Goal: Information Seeking & Learning: Learn about a topic

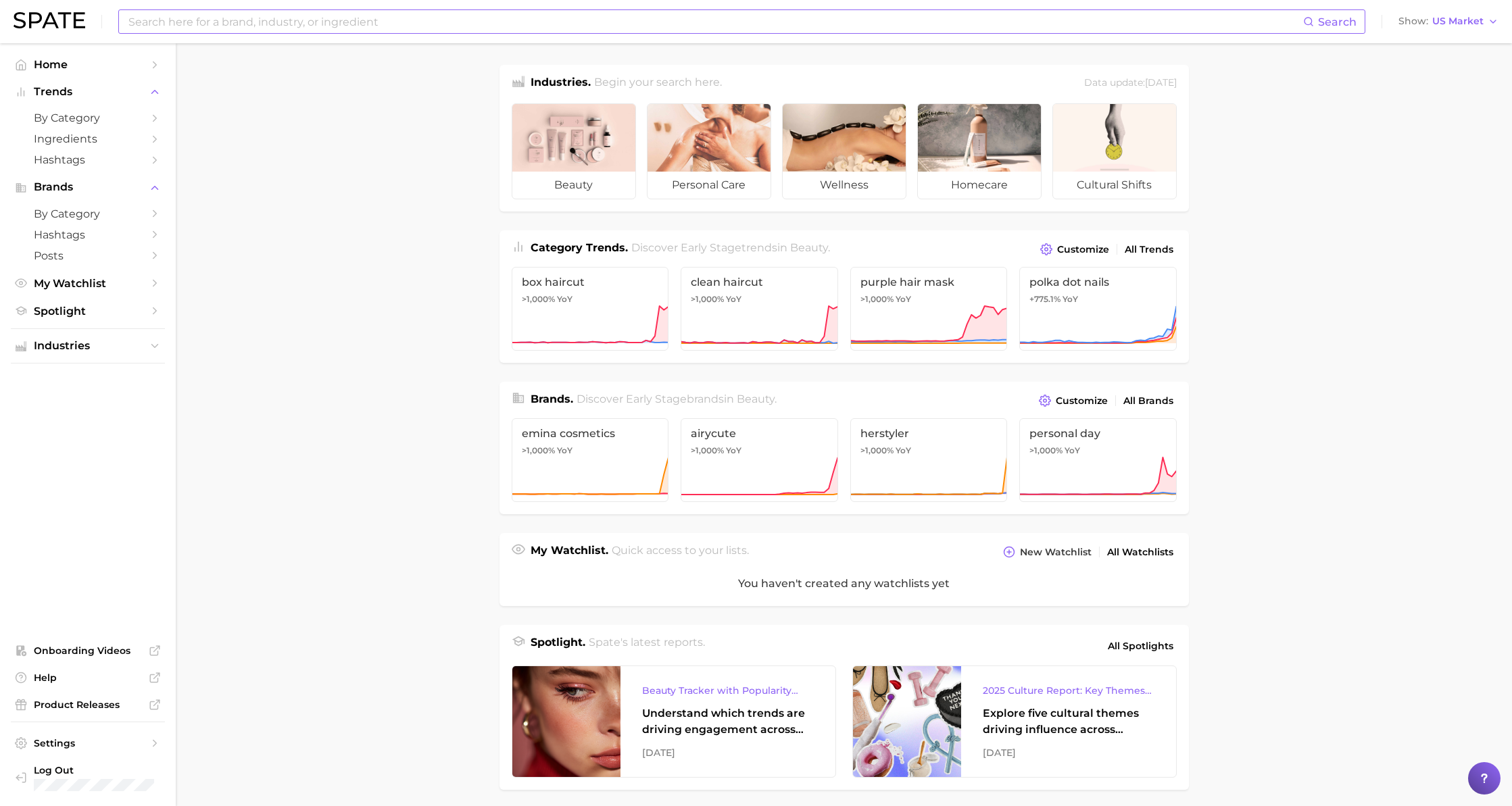
drag, startPoint x: 554, startPoint y: 4, endPoint x: 552, endPoint y: 19, distance: 15.1
click at [553, 11] on div "Search Show US Market" at bounding box center [756, 21] width 1485 height 43
click at [552, 19] on input at bounding box center [715, 21] width 1176 height 23
click at [553, 19] on input at bounding box center [715, 21] width 1176 height 23
type input "lip stain"
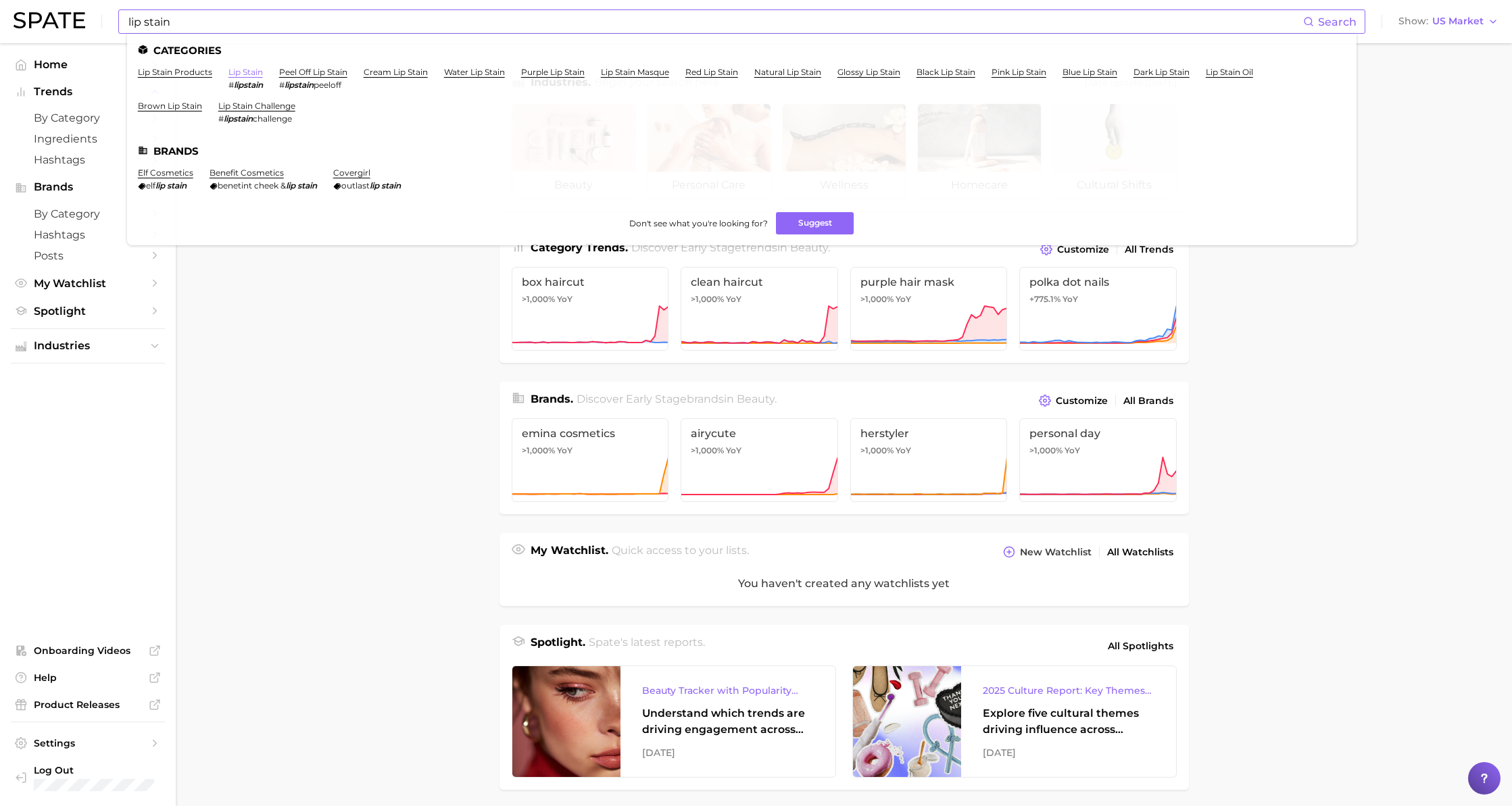
click at [240, 71] on link "lip stain" at bounding box center [246, 72] width 34 height 10
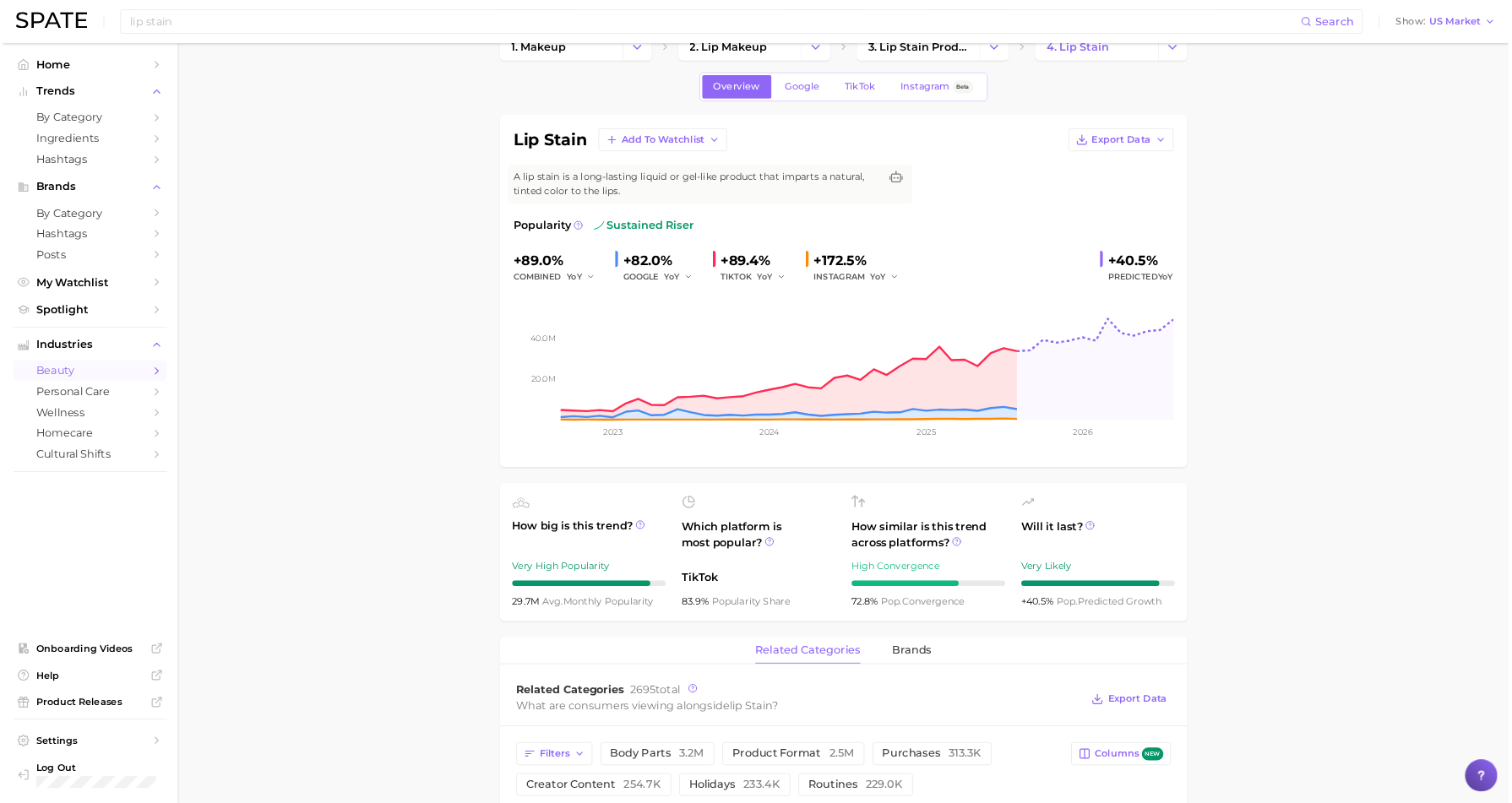
scroll to position [51, 0]
